Goal: Navigation & Orientation: Understand site structure

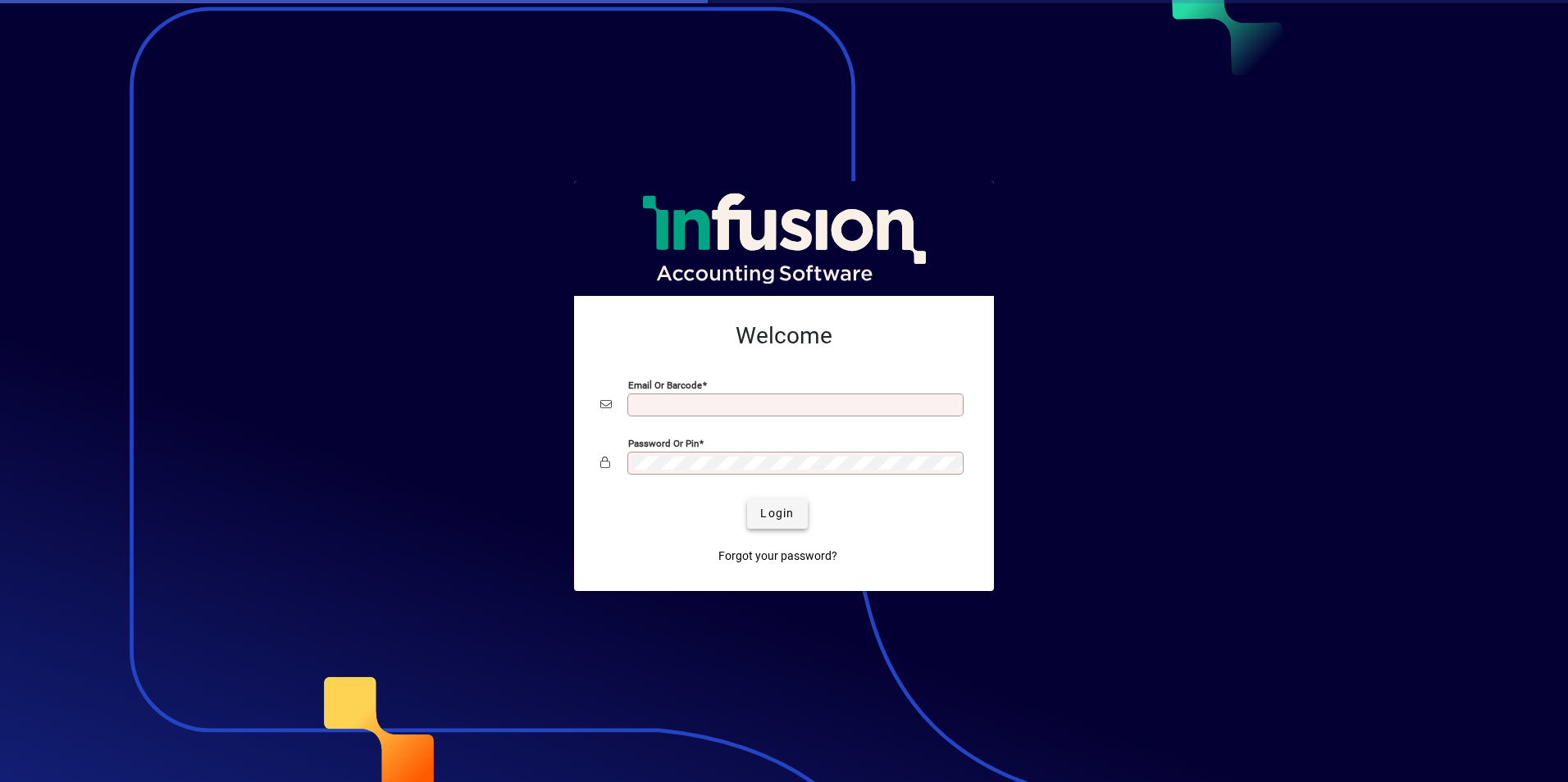
type input "**********"
click at [783, 508] on span "Login" at bounding box center [777, 514] width 34 height 18
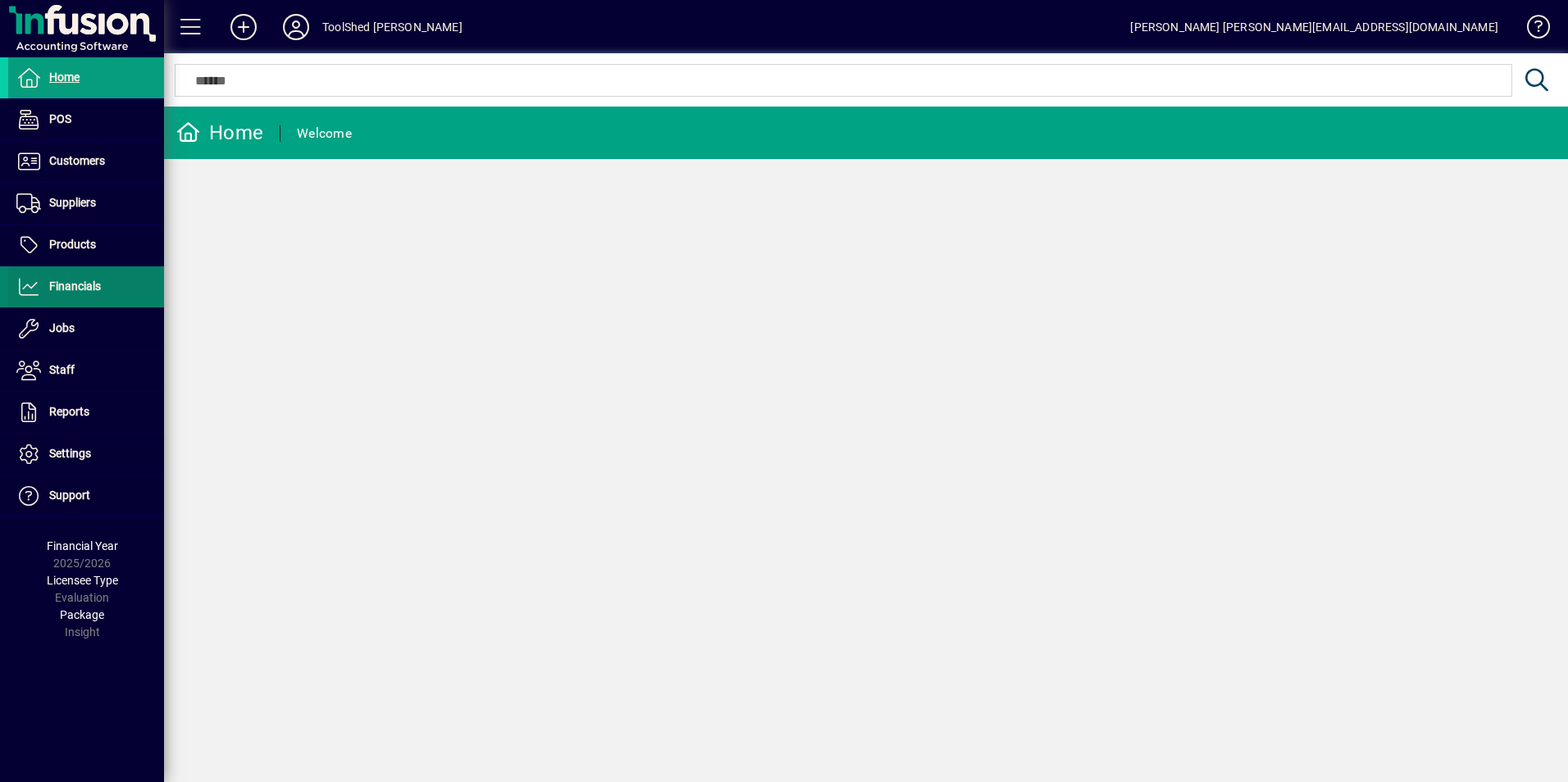
click at [96, 294] on span "Financials" at bounding box center [55, 287] width 93 height 19
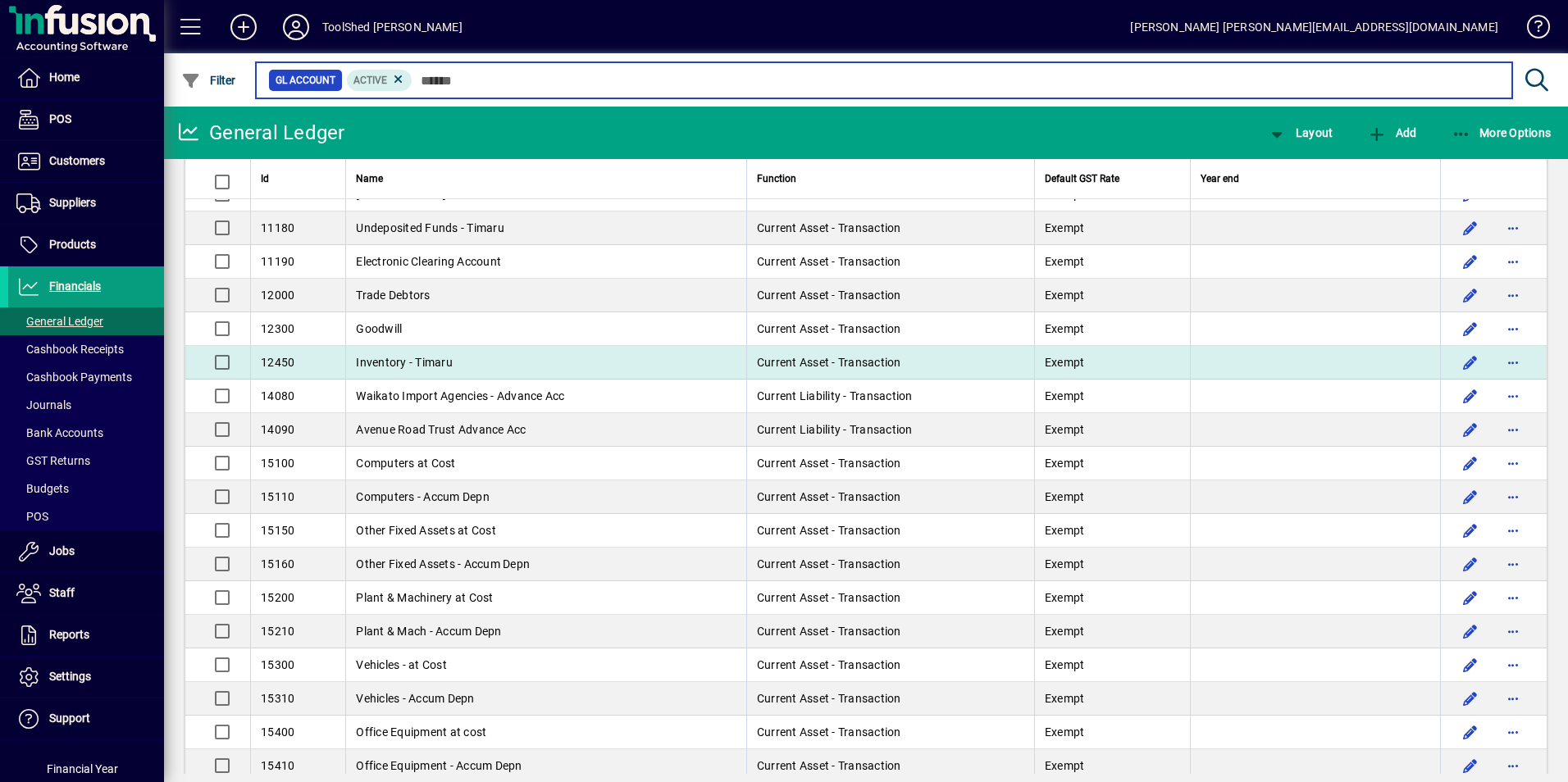
scroll to position [102, 0]
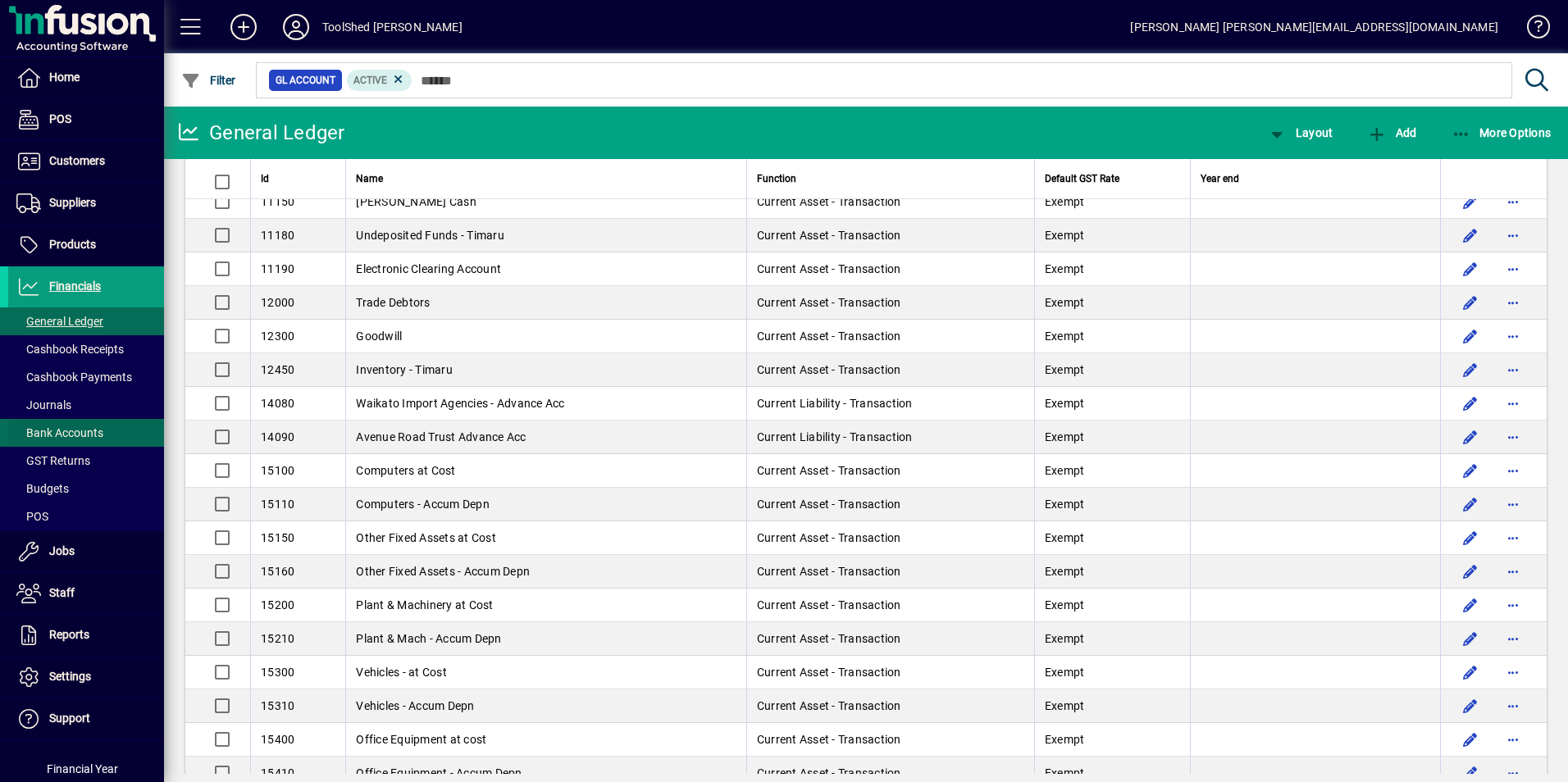
click at [77, 429] on span "Bank Accounts" at bounding box center [60, 433] width 87 height 13
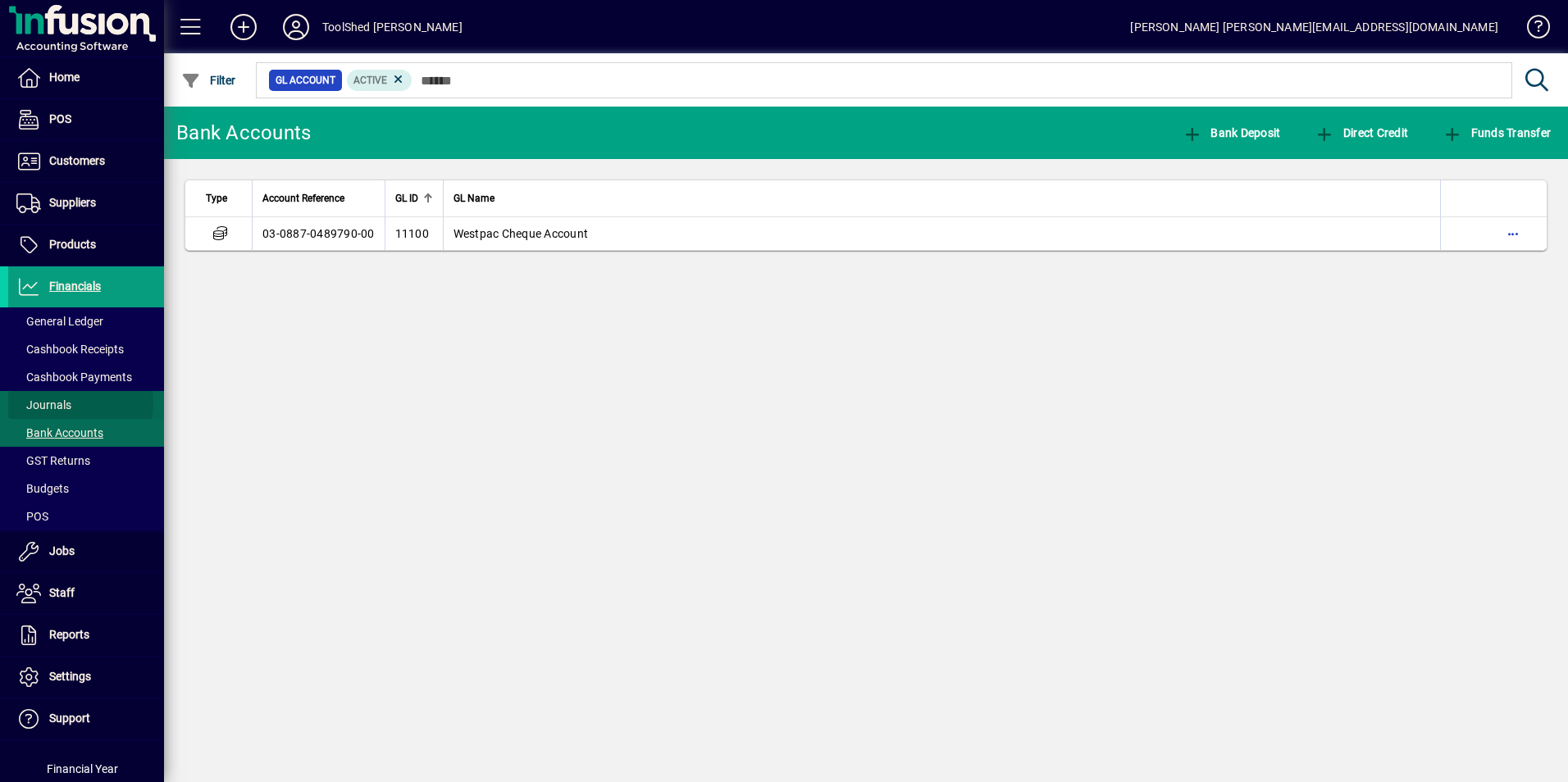
click at [60, 401] on span "Journals" at bounding box center [44, 405] width 55 height 13
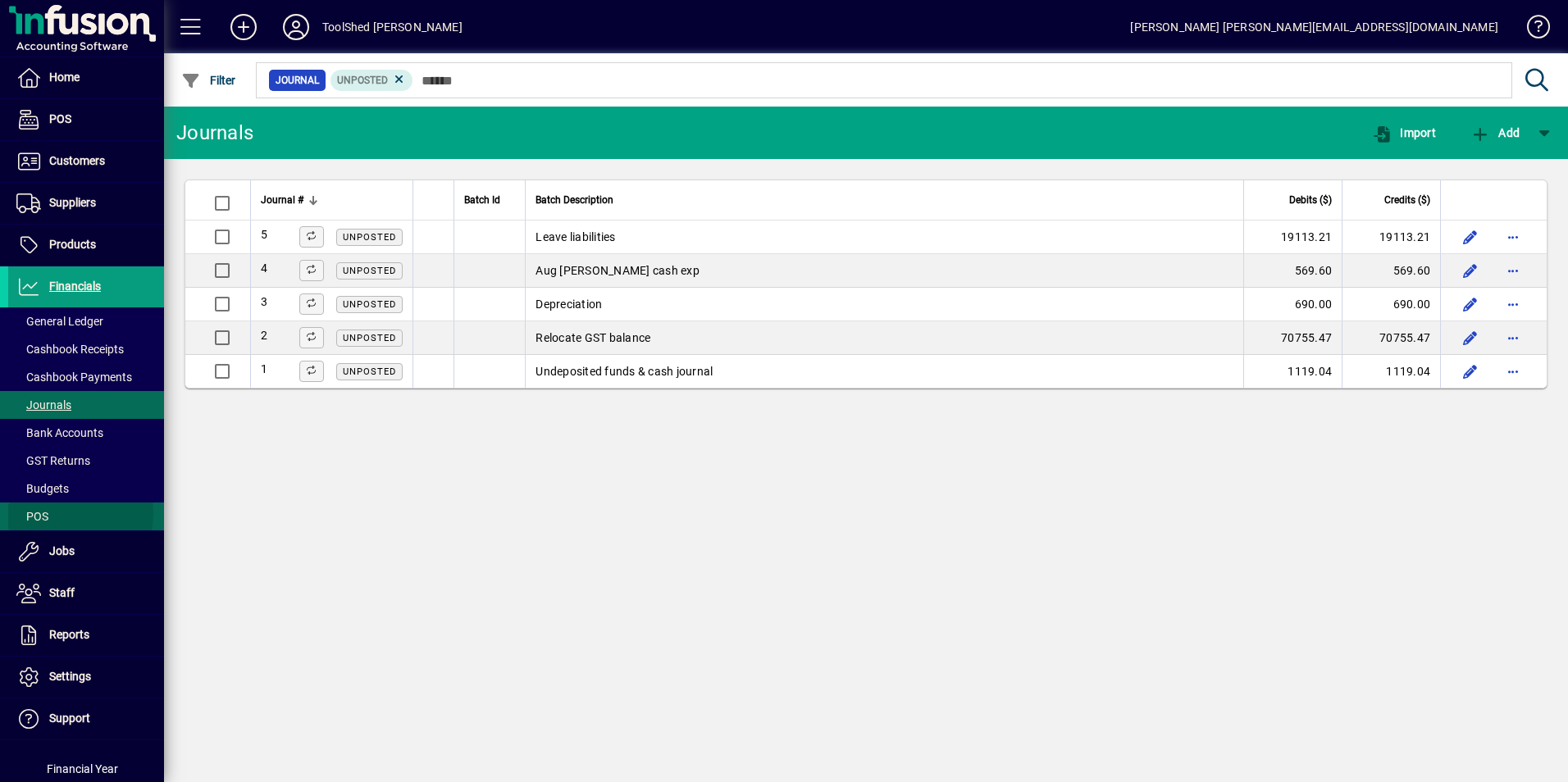
click at [52, 513] on span at bounding box center [86, 516] width 156 height 39
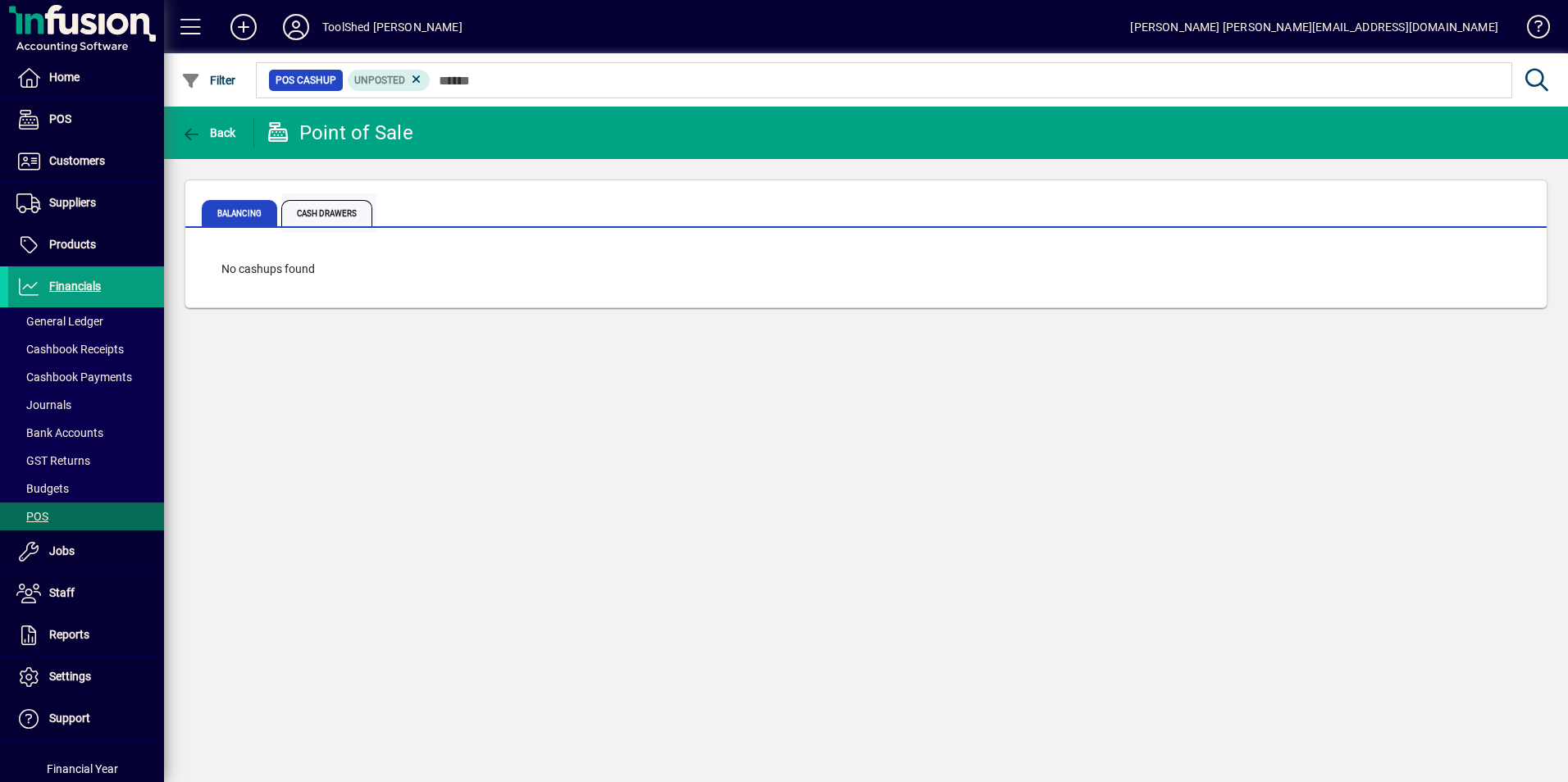
click at [323, 207] on span "Cash Drawers" at bounding box center [326, 213] width 91 height 26
click at [241, 211] on span "Balancing" at bounding box center [240, 213] width 75 height 26
click at [75, 549] on span at bounding box center [86, 552] width 156 height 39
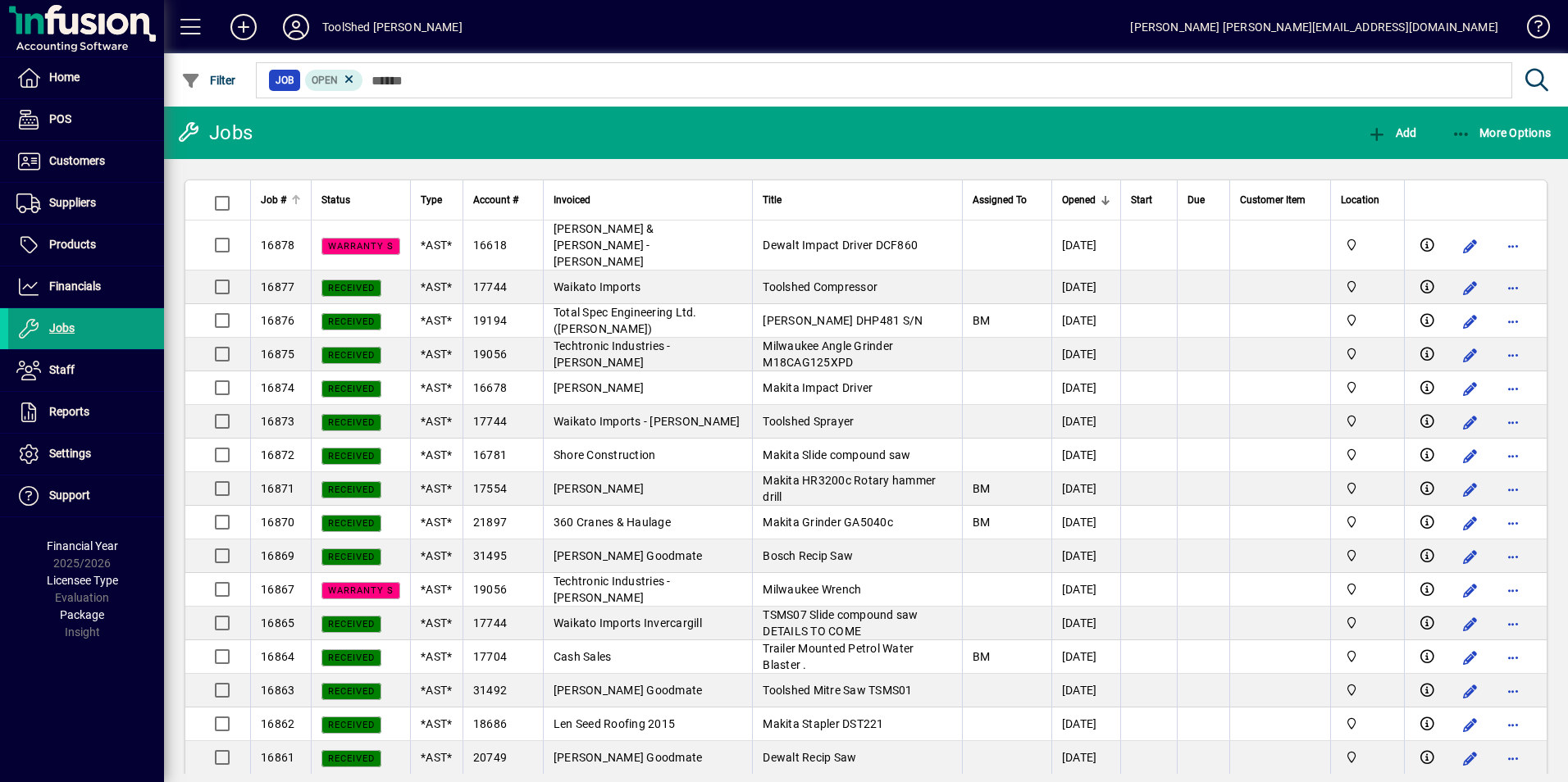
click at [288, 199] on div "Job #" at bounding box center [281, 200] width 40 height 18
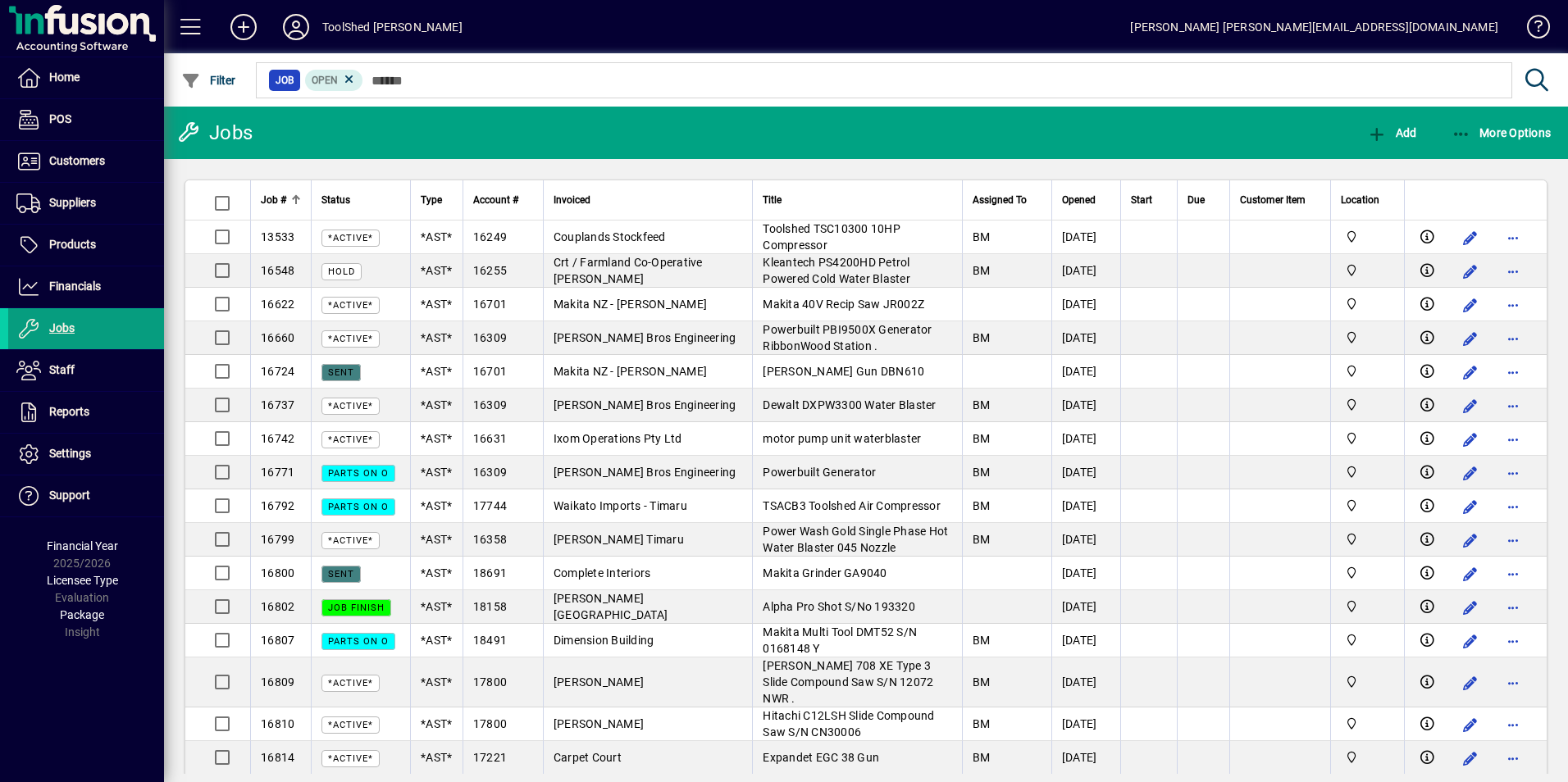
click at [288, 199] on div "Job #" at bounding box center [281, 200] width 40 height 18
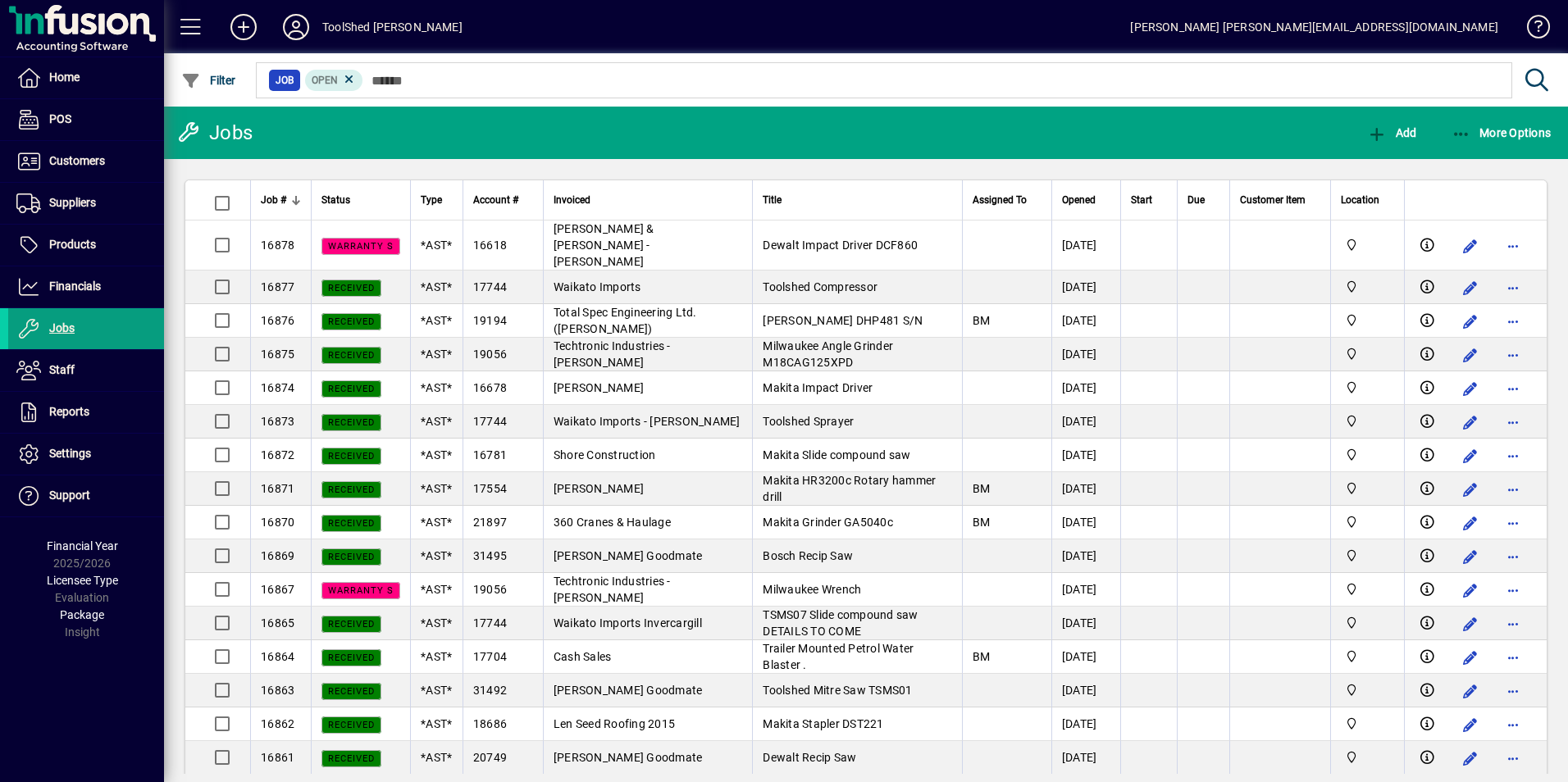
click at [371, 206] on div "Status" at bounding box center [361, 200] width 79 height 18
click at [1166, 198] on div at bounding box center [1164, 198] width 5 height 5
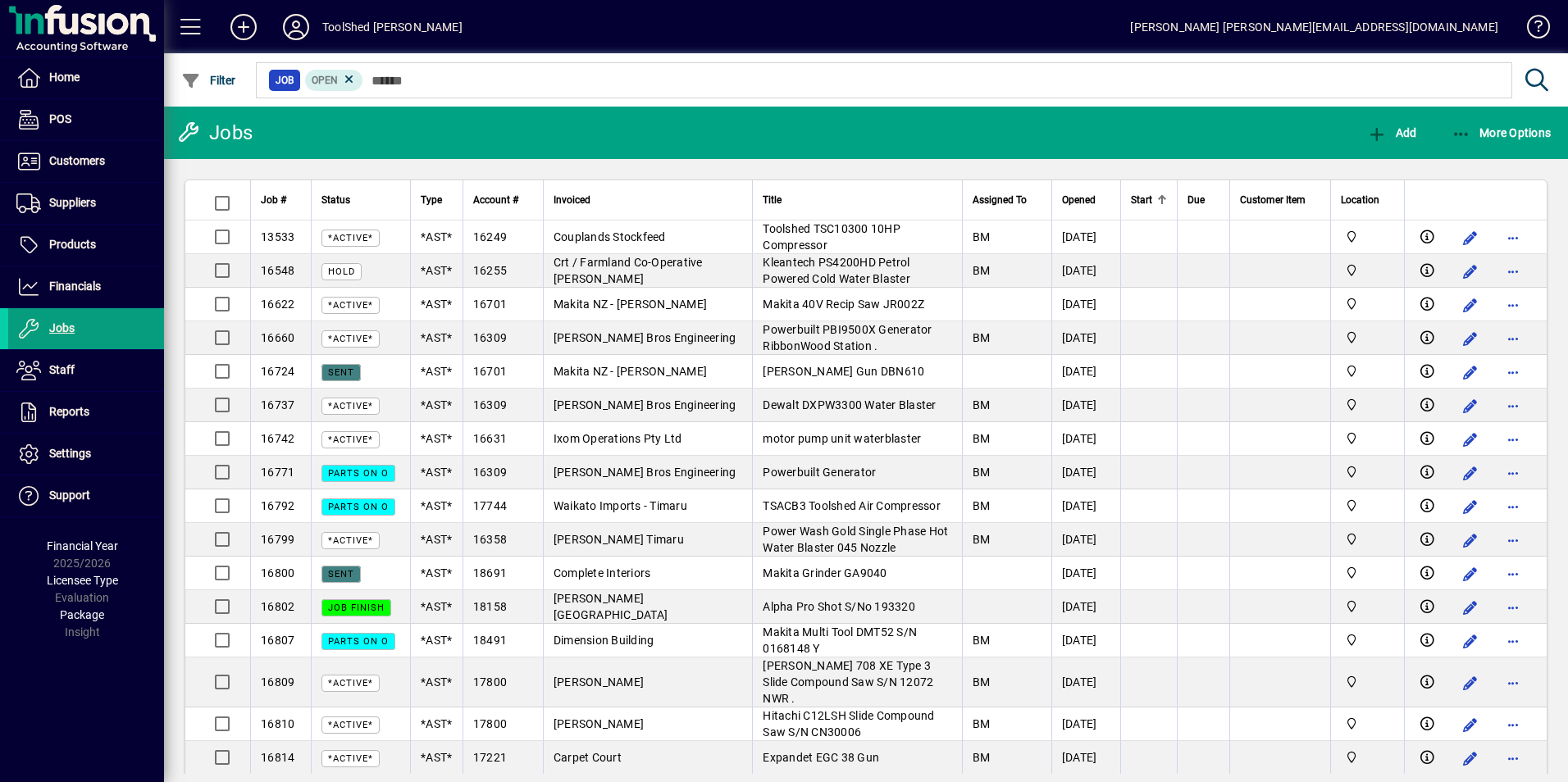
click at [1166, 198] on div at bounding box center [1164, 198] width 5 height 5
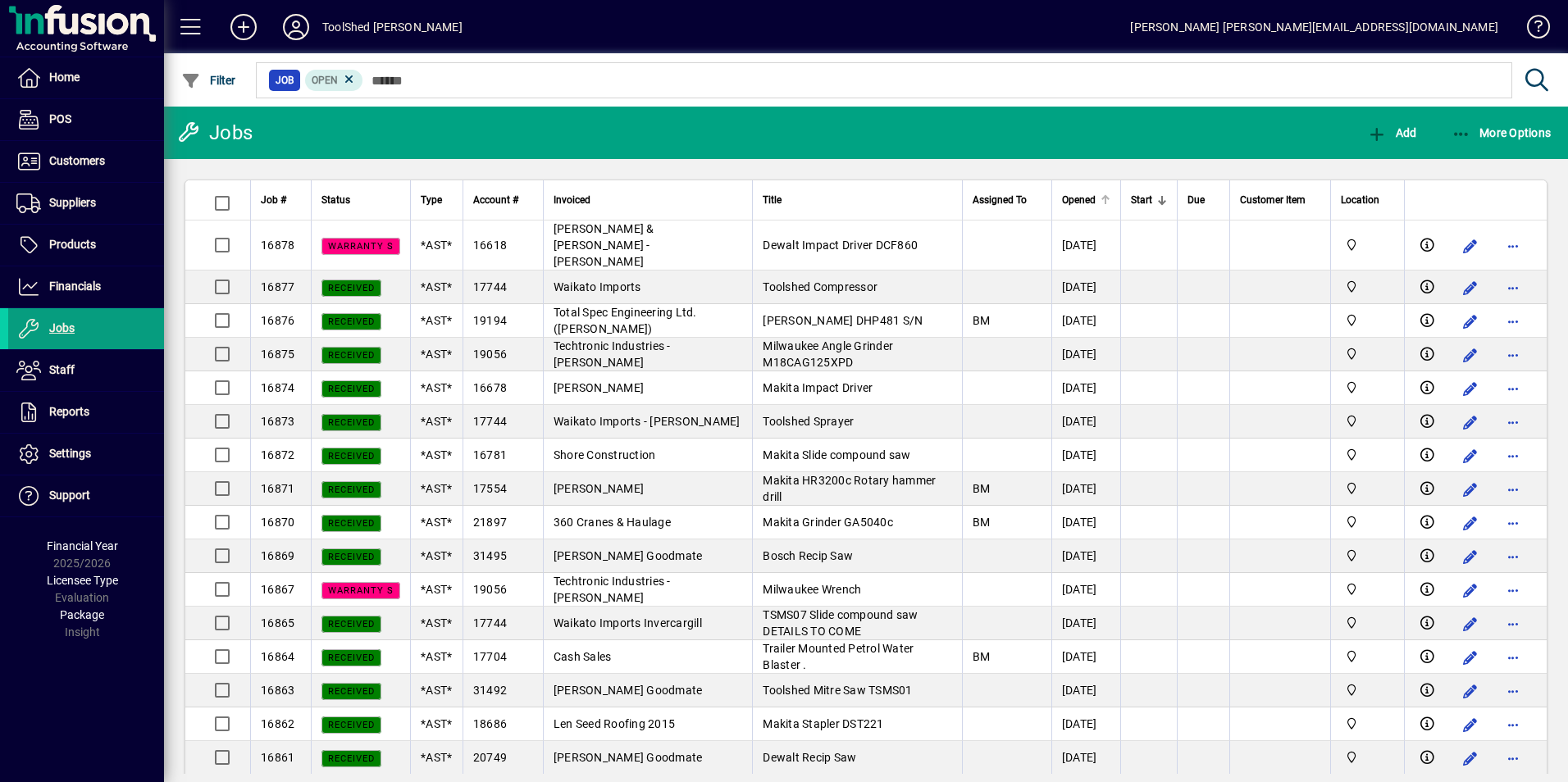
click at [1101, 196] on div at bounding box center [1106, 196] width 10 height 2
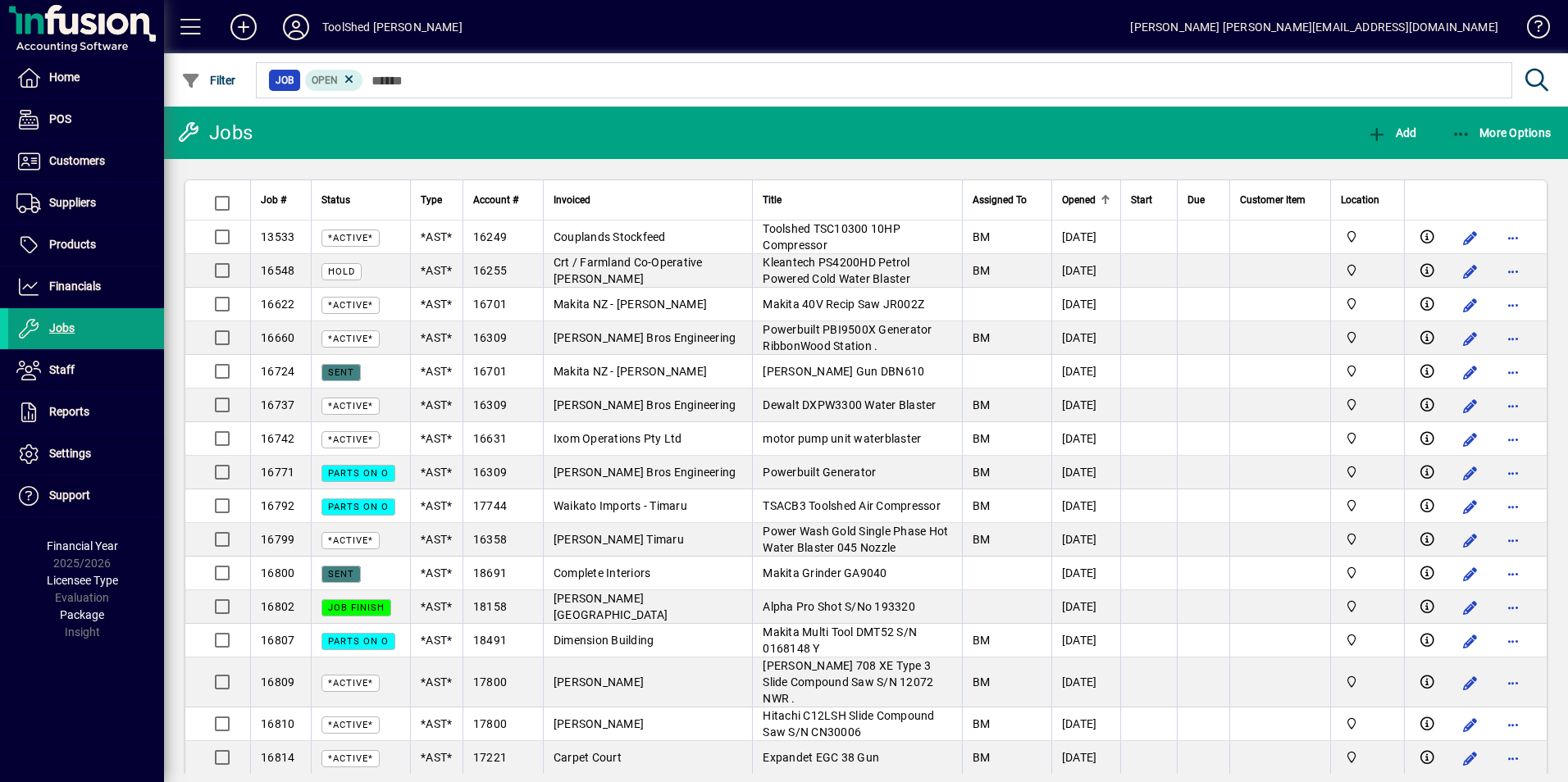
click at [1101, 196] on div at bounding box center [1106, 196] width 10 height 2
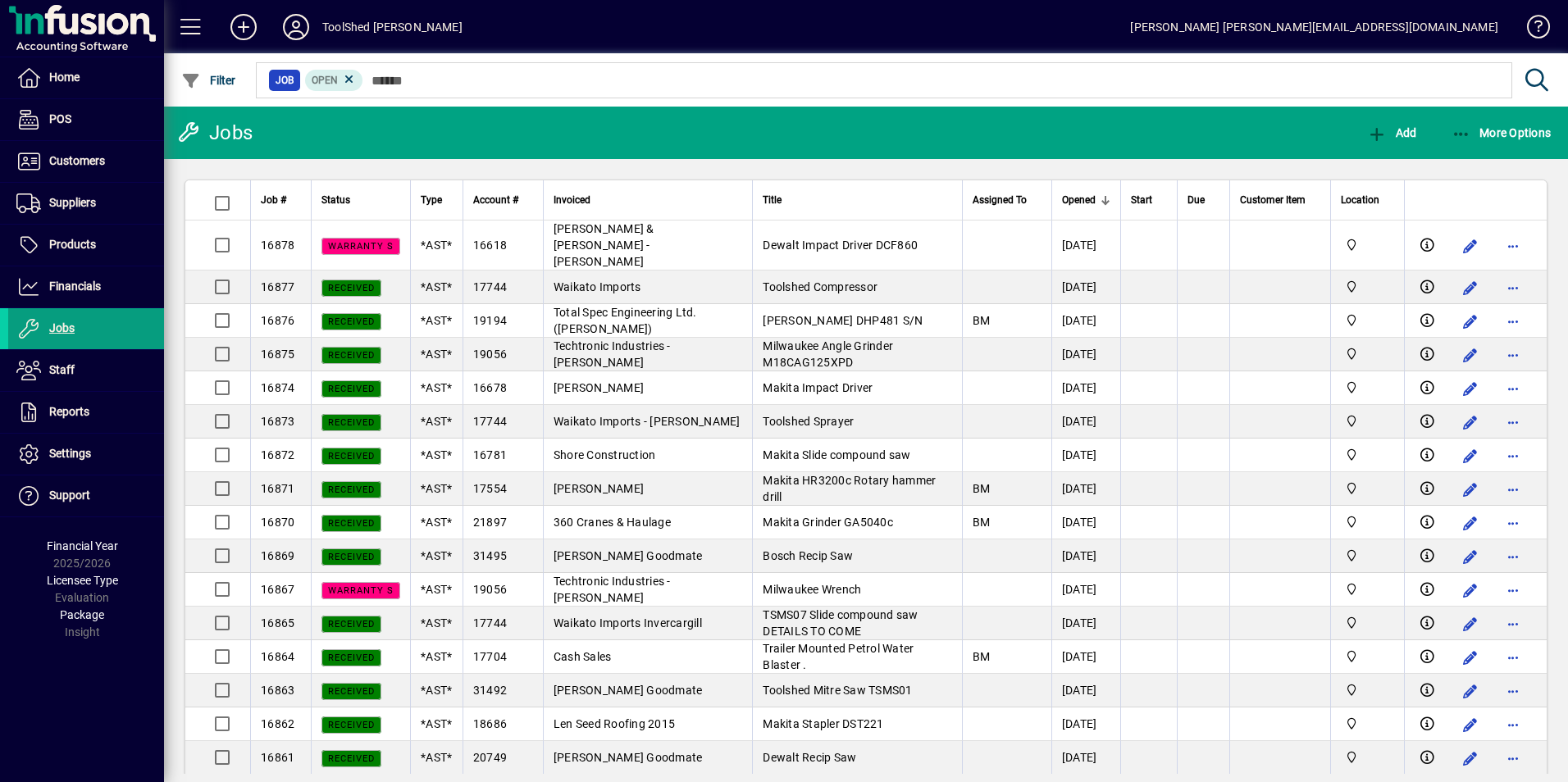
click at [376, 199] on div "Status" at bounding box center [361, 200] width 79 height 18
click at [434, 195] on span "Type" at bounding box center [431, 200] width 21 height 18
